Goal: Information Seeking & Learning: Learn about a topic

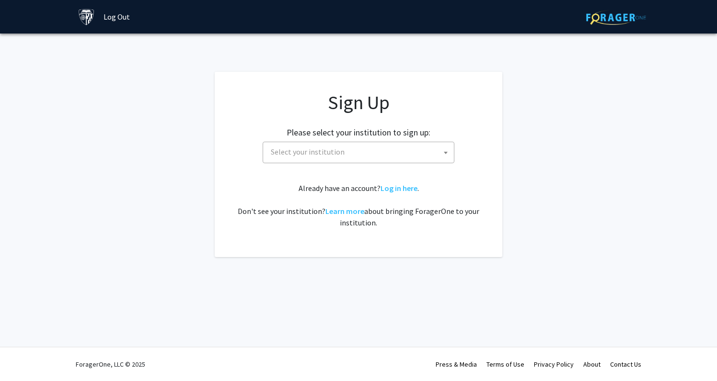
click at [394, 149] on span "Select your institution" at bounding box center [360, 152] width 187 height 20
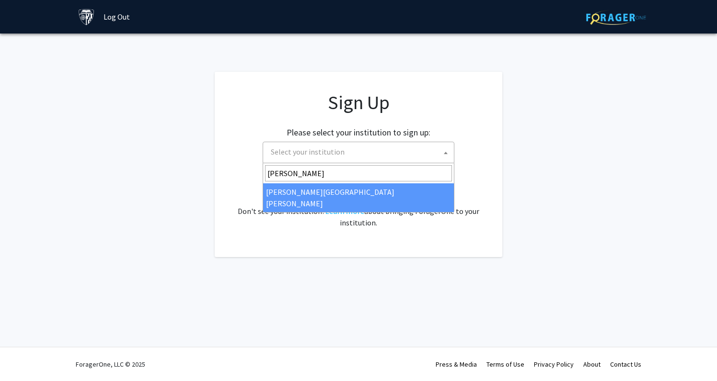
type input "john"
select select "1"
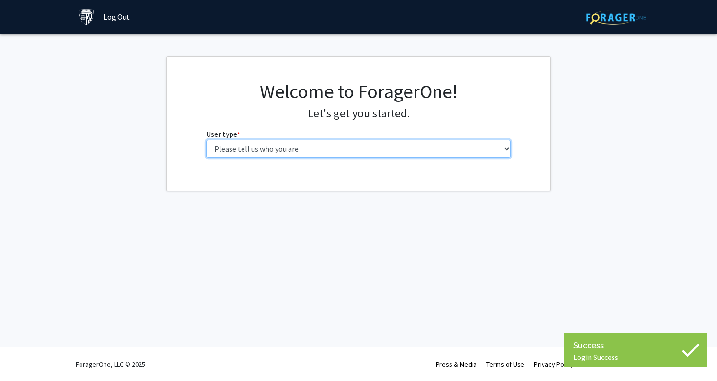
click at [401, 154] on select "Please tell us who you are Undergraduate Student Master's Student Doctoral Cand…" at bounding box center [358, 149] width 305 height 18
select select "2: masters"
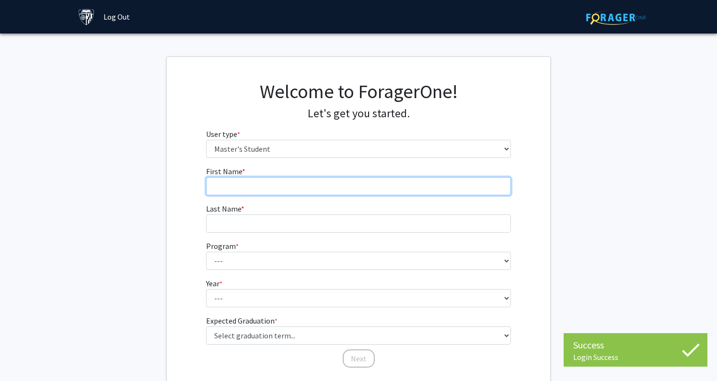
click at [393, 192] on input "First Name * required" at bounding box center [358, 186] width 305 height 18
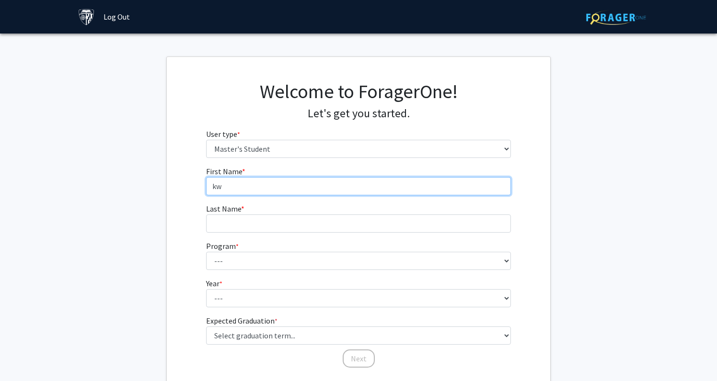
type input "k"
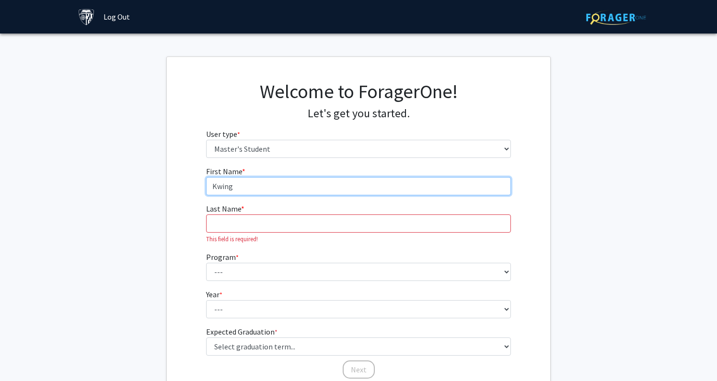
click at [360, 183] on input "Kwing" at bounding box center [358, 186] width 305 height 18
type input "[PERSON_NAME]"
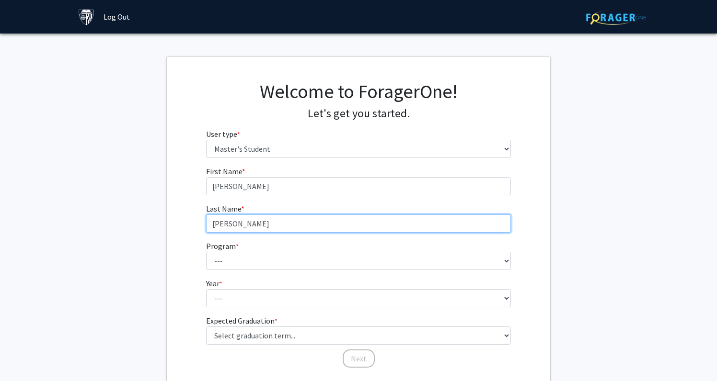
type input "[PERSON_NAME]"
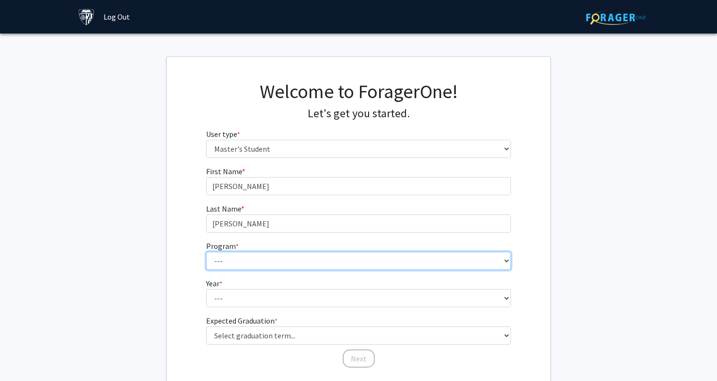
click at [292, 259] on select "--- Anatomy Education Applied and Computational Mathematics Applied Biomedical …" at bounding box center [358, 261] width 305 height 18
select select "23: 15"
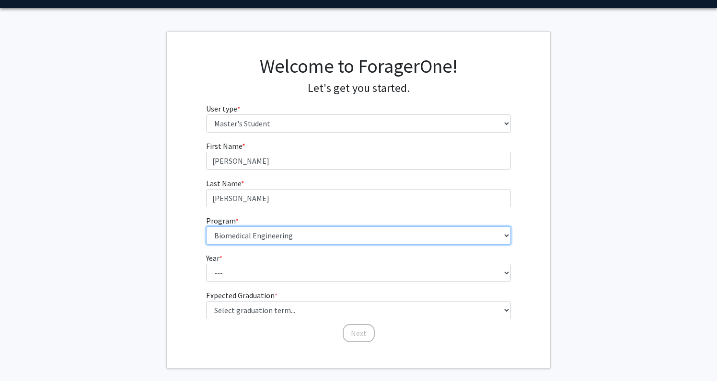
scroll to position [38, 0]
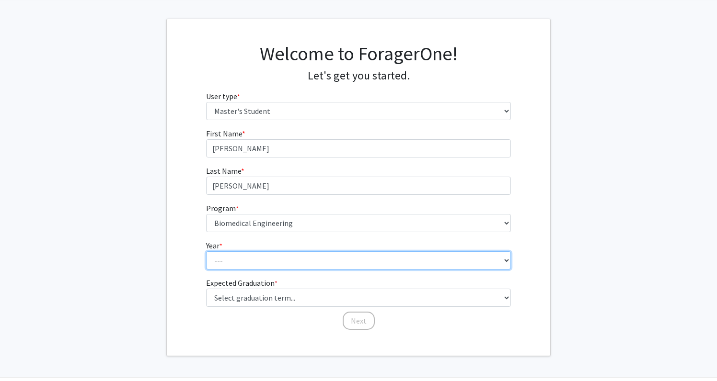
click at [262, 255] on select "--- First Year Second Year" at bounding box center [358, 260] width 305 height 18
select select "1: first_year"
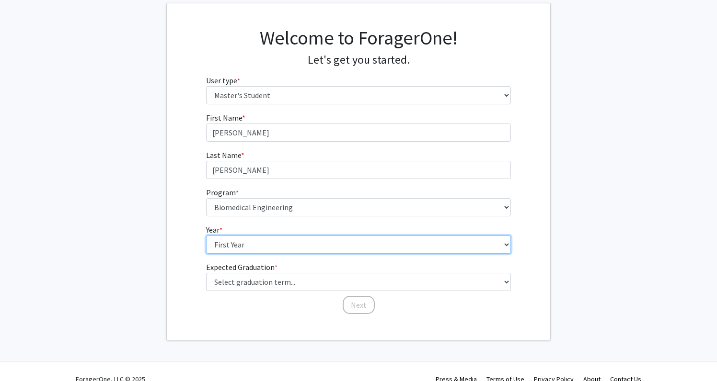
scroll to position [68, 0]
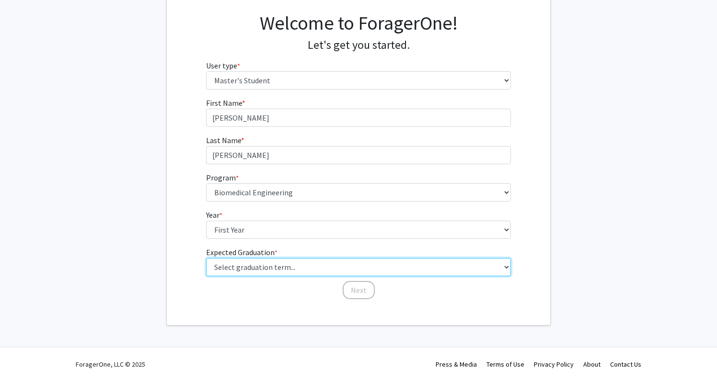
click at [261, 264] on select "Select graduation term... Spring 2025 Summer 2025 Fall 2025 Winter 2025 Spring …" at bounding box center [358, 267] width 305 height 18
select select "9: spring_2027"
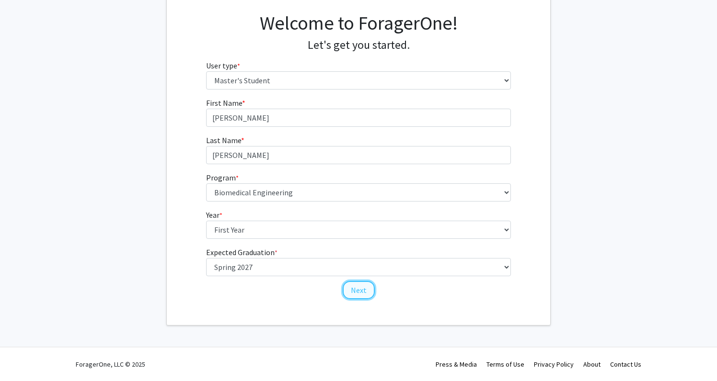
click at [354, 290] on button "Next" at bounding box center [358, 290] width 32 height 18
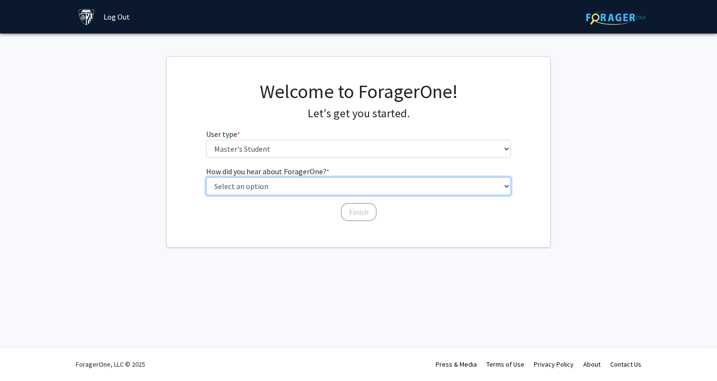
click at [328, 192] on select "Select an option Peer/student recommendation Faculty/staff recommendation Unive…" at bounding box center [358, 186] width 305 height 18
select select "3: university_website"
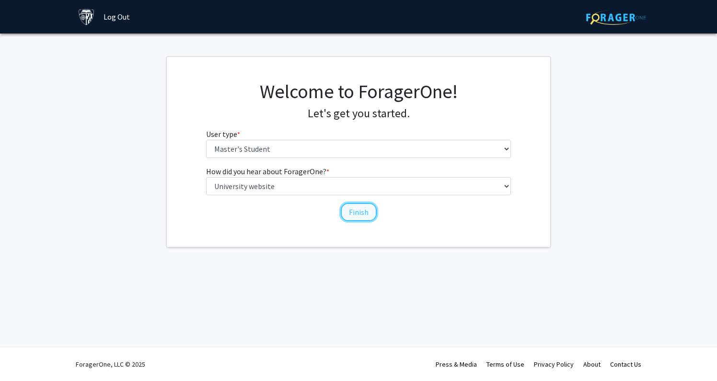
click at [350, 214] on button "Finish" at bounding box center [359, 212] width 36 height 18
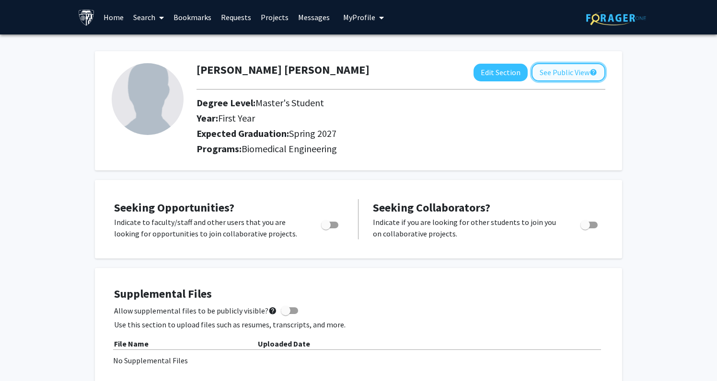
click at [566, 71] on button "See Public View help" at bounding box center [568, 72] width 74 height 18
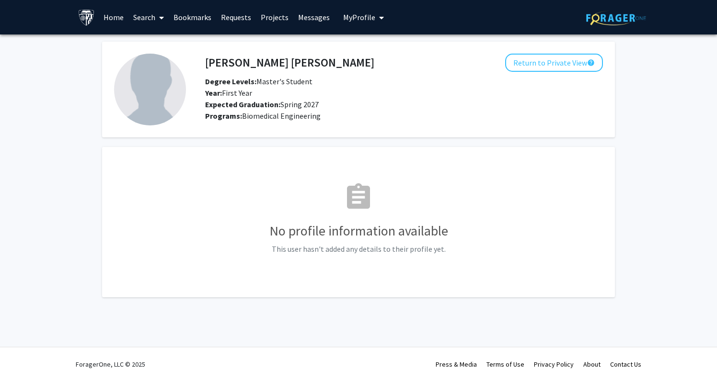
click at [343, 18] on span "My Profile" at bounding box center [359, 17] width 32 height 10
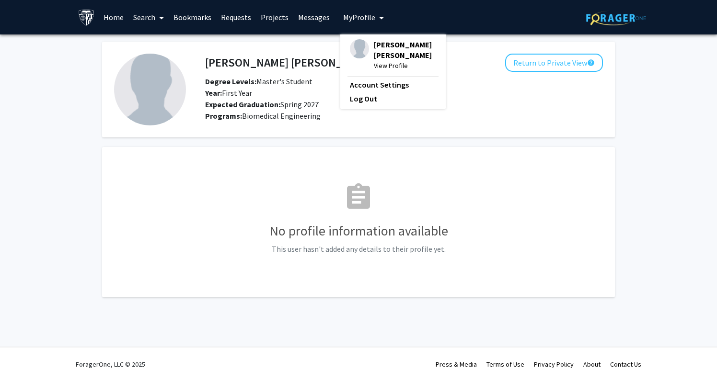
click at [301, 15] on link "Messages" at bounding box center [313, 17] width 41 height 34
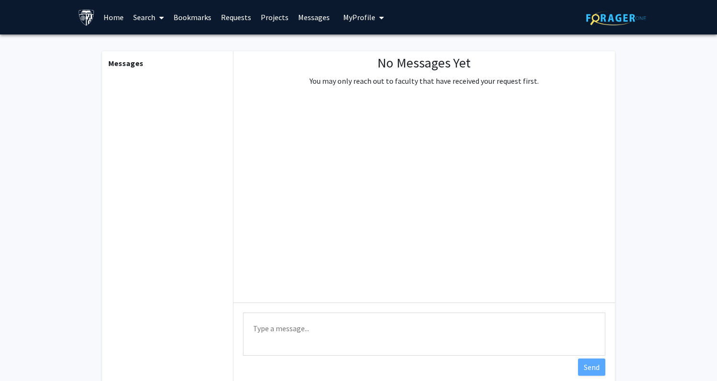
click at [263, 17] on link "Projects" at bounding box center [274, 17] width 37 height 34
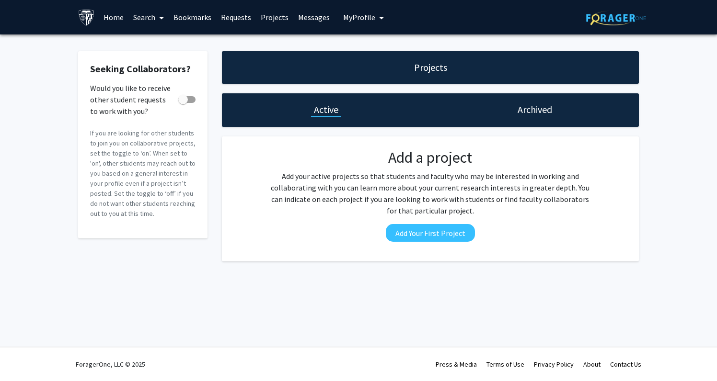
click at [227, 15] on link "Requests" at bounding box center [236, 17] width 40 height 34
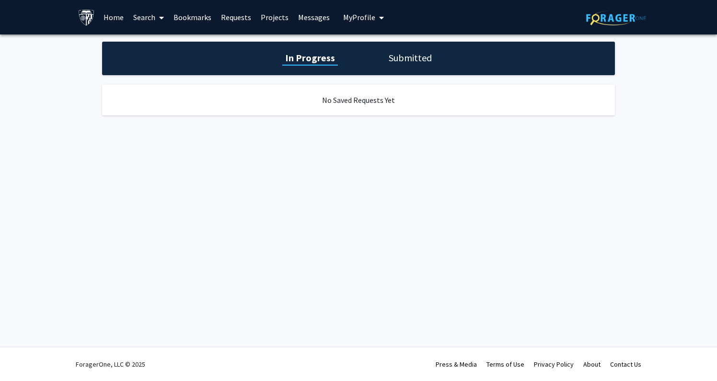
click at [190, 15] on link "Bookmarks" at bounding box center [192, 17] width 47 height 34
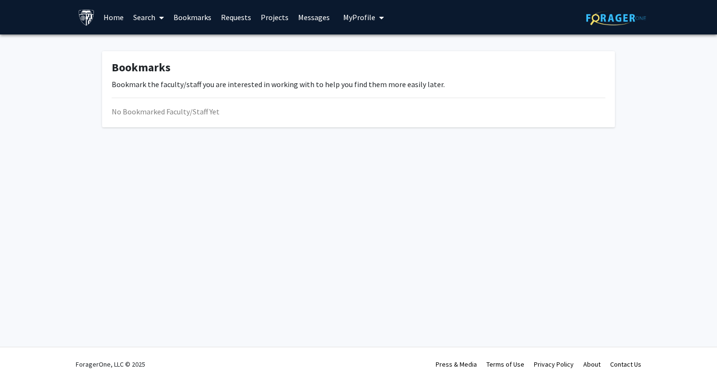
click at [152, 17] on link "Search" at bounding box center [148, 17] width 40 height 34
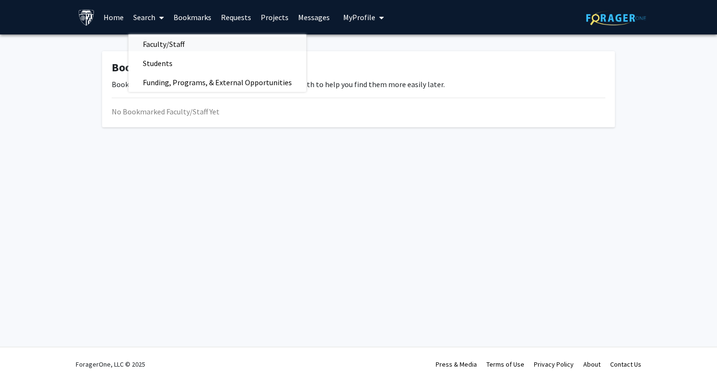
click at [148, 41] on span "Faculty/Staff" at bounding box center [163, 43] width 70 height 19
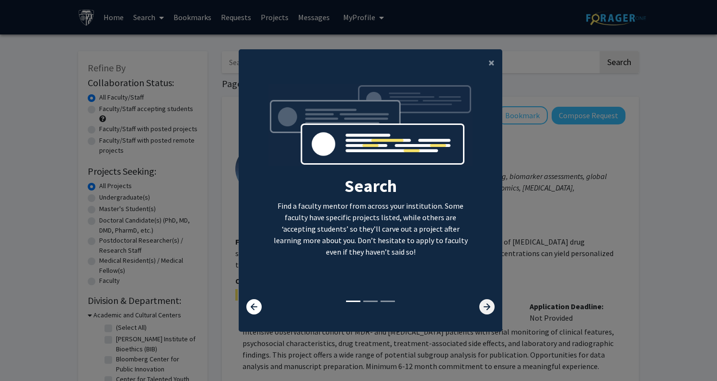
click at [486, 307] on icon at bounding box center [486, 306] width 15 height 15
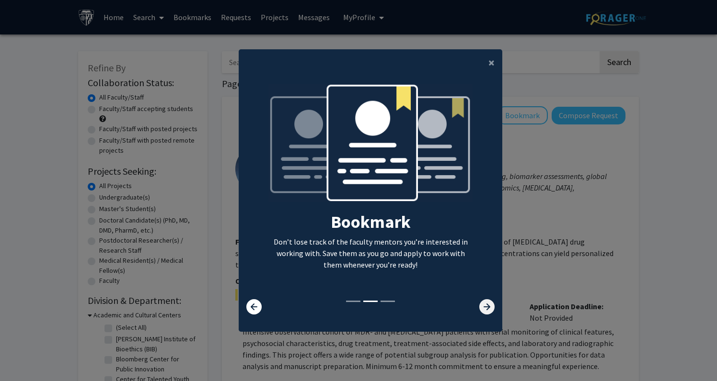
click at [486, 307] on icon at bounding box center [486, 306] width 15 height 15
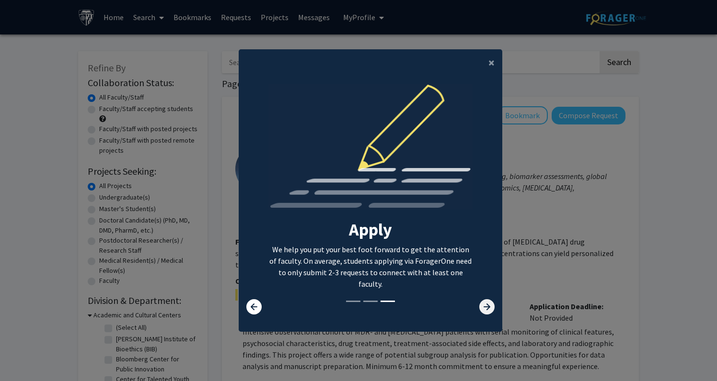
click at [486, 307] on icon at bounding box center [486, 306] width 15 height 15
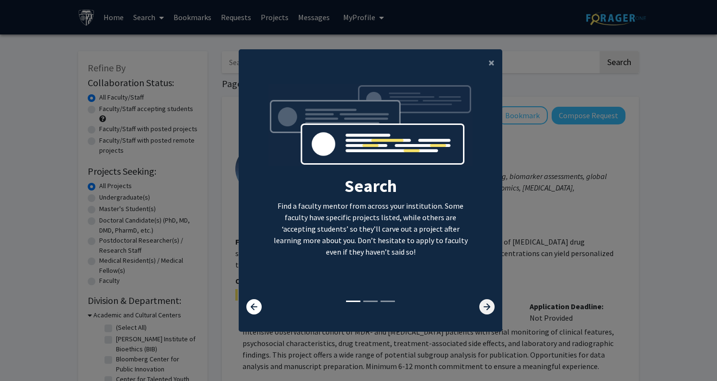
click at [486, 307] on icon at bounding box center [486, 306] width 15 height 15
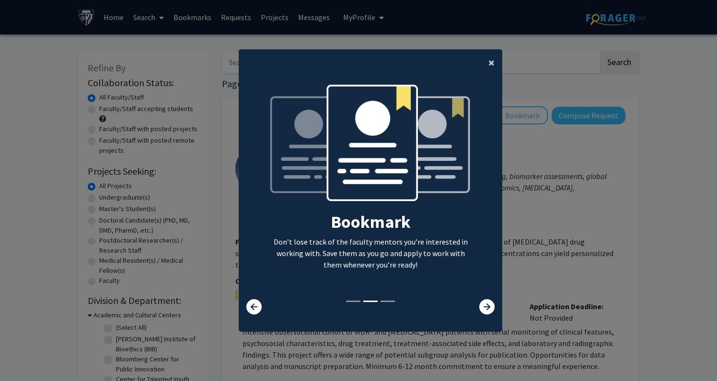
click at [491, 63] on span "×" at bounding box center [491, 62] width 6 height 15
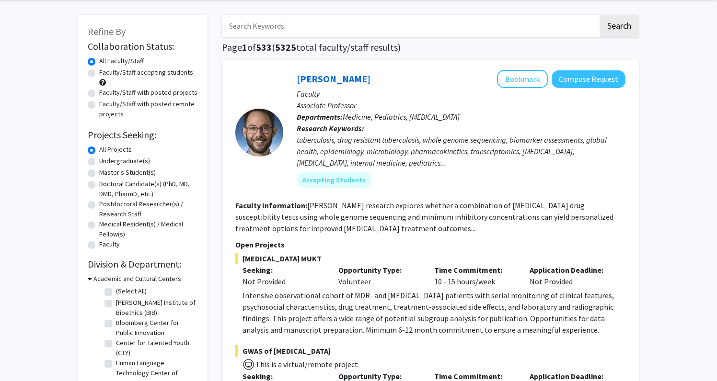
scroll to position [37, 0]
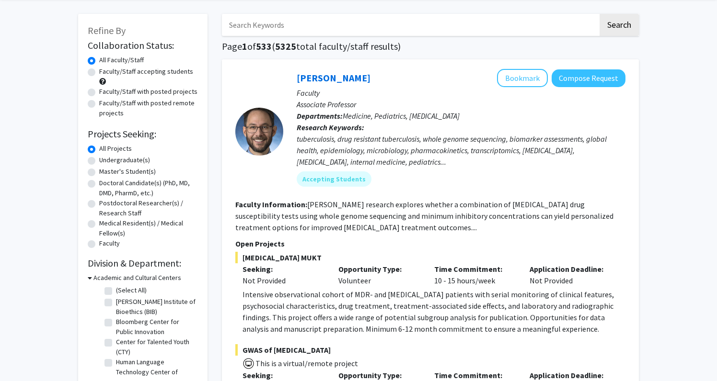
click at [148, 73] on label "Faculty/Staff accepting students" at bounding box center [146, 72] width 94 height 10
click at [105, 73] on input "Faculty/Staff accepting students" at bounding box center [102, 70] width 6 height 6
radio input "true"
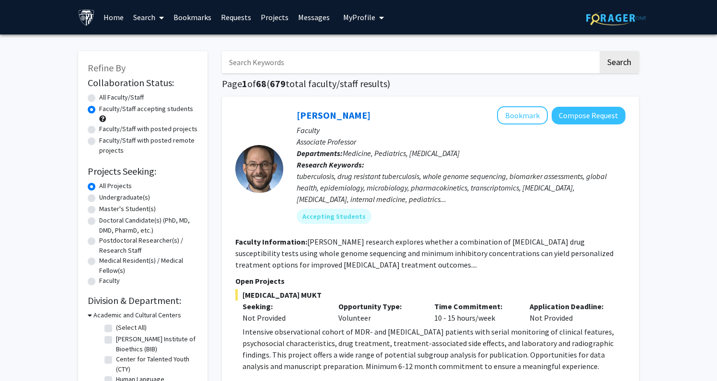
click at [129, 210] on label "Master's Student(s)" at bounding box center [127, 209] width 57 height 10
click at [105, 210] on input "Master's Student(s)" at bounding box center [102, 207] width 6 height 6
radio input "true"
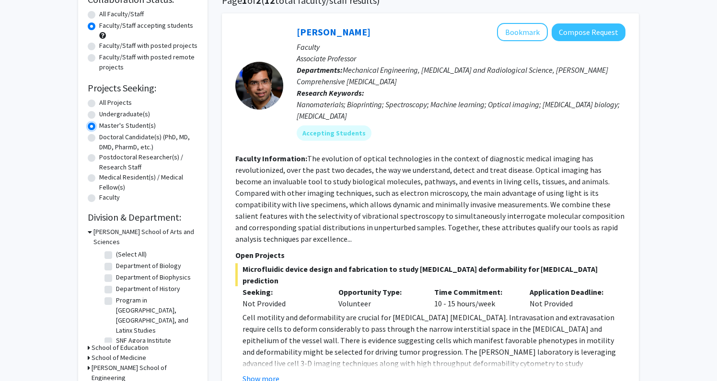
scroll to position [84, 0]
click at [153, 261] on label "Department of Biology" at bounding box center [148, 266] width 65 height 10
click at [122, 261] on input "Department of Biology" at bounding box center [119, 264] width 6 height 6
checkbox input "true"
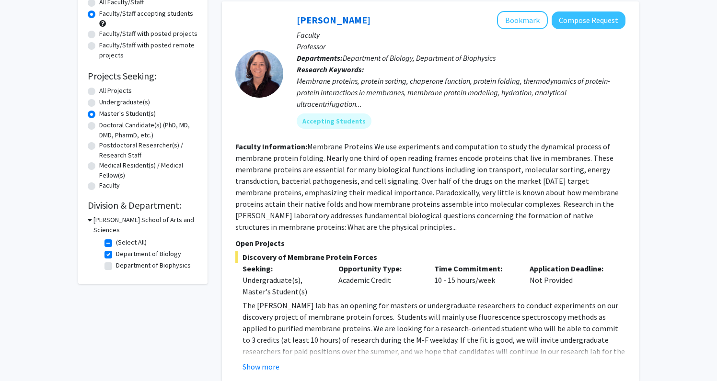
scroll to position [86, 0]
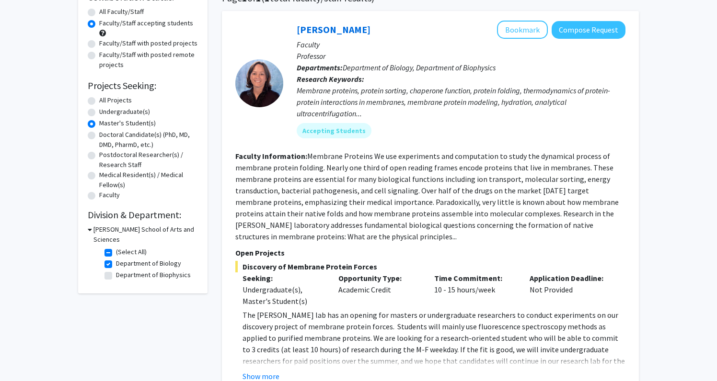
click at [137, 228] on h3 "[PERSON_NAME] School of Arts and Sciences" at bounding box center [145, 235] width 104 height 20
click at [137, 228] on h3 "[PERSON_NAME] School of Arts and Sciences" at bounding box center [144, 235] width 106 height 20
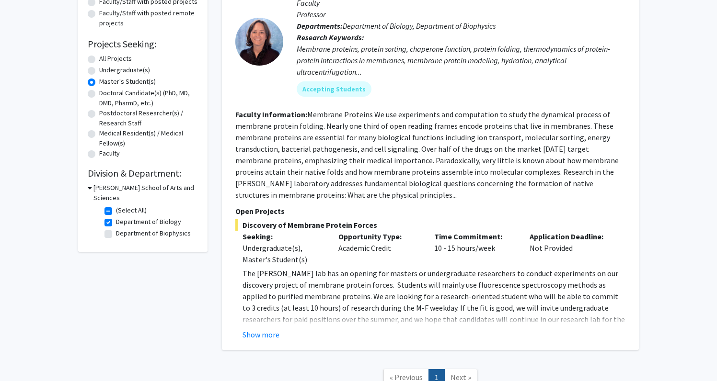
scroll to position [128, 0]
click at [266, 335] on button "Show more" at bounding box center [260, 334] width 37 height 11
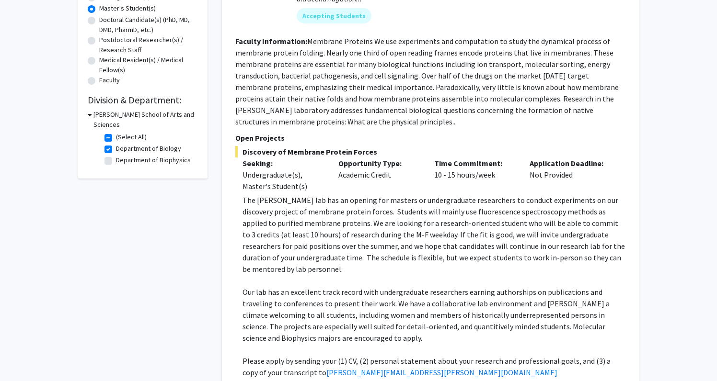
scroll to position [0, 0]
